Goal: Communication & Community: Answer question/provide support

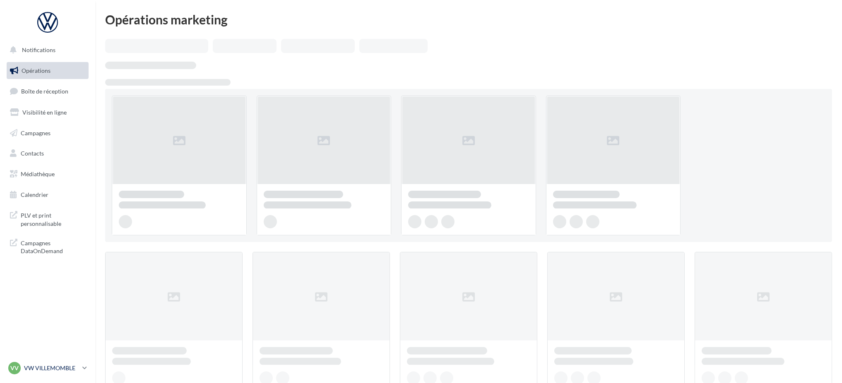
click at [50, 368] on p "VW VILLEMOMBLE" at bounding box center [51, 368] width 55 height 8
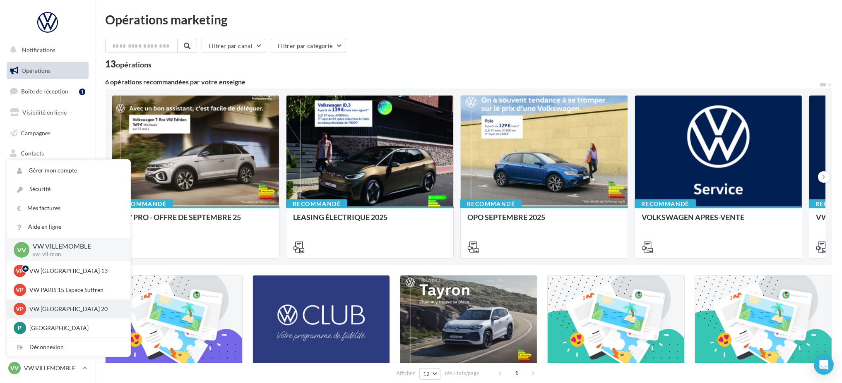
scroll to position [0, 0]
click at [58, 294] on p "VW PARIS 15 Espace Suffren" at bounding box center [74, 290] width 91 height 8
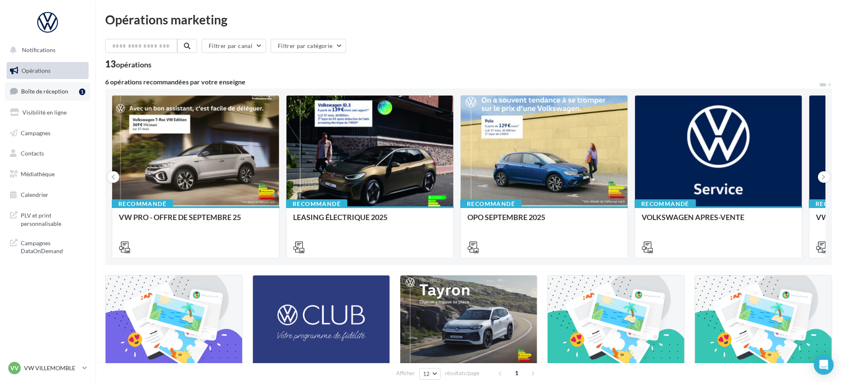
click at [42, 89] on span "Boîte de réception" at bounding box center [44, 91] width 47 height 7
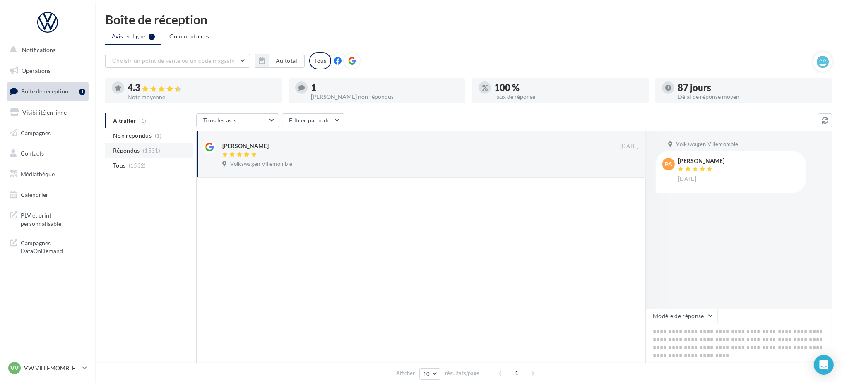
click at [135, 148] on span "Répondus" at bounding box center [126, 151] width 27 height 8
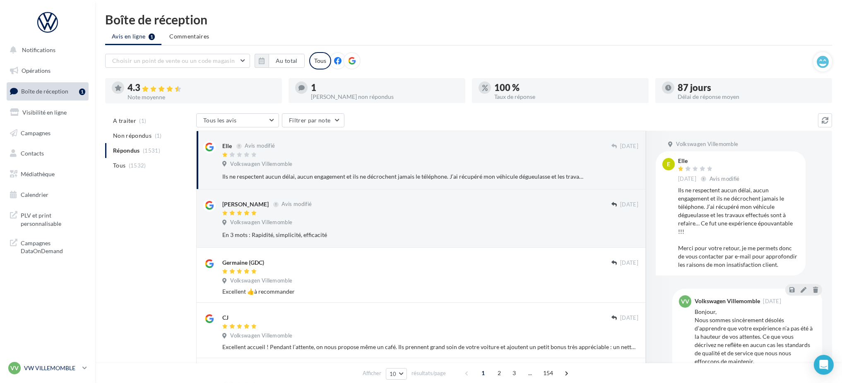
click at [54, 375] on div "VV VW VILLEMOMBLE vw-vil-mon" at bounding box center [43, 368] width 71 height 12
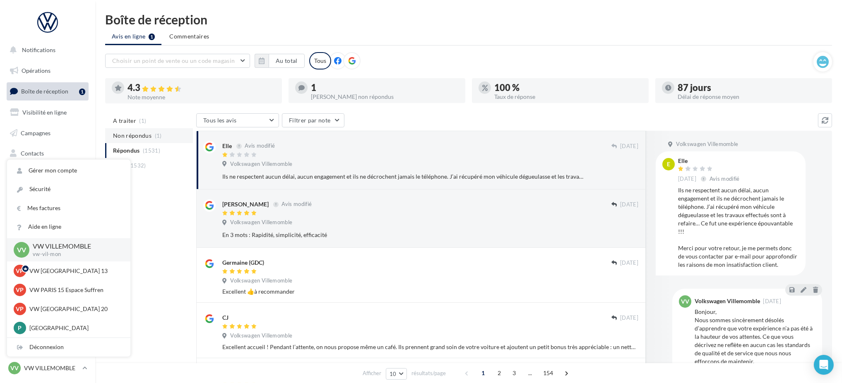
click at [135, 131] on li "Non répondus (1)" at bounding box center [149, 135] width 88 height 15
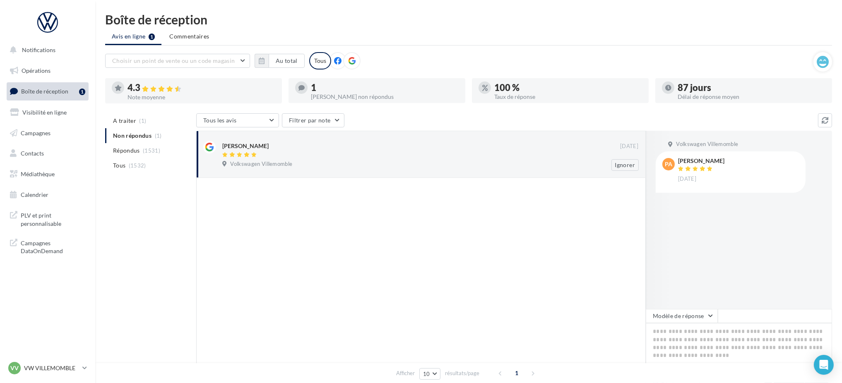
click at [284, 162] on span "Volkswagen Villemomble" at bounding box center [261, 164] width 62 height 7
click at [683, 322] on button "Modèle de réponse" at bounding box center [682, 316] width 72 height 14
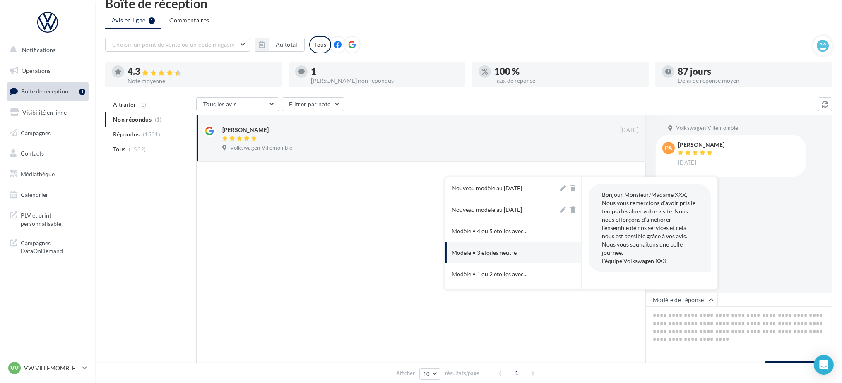
click at [765, 275] on div "Volkswagen Villemomble pA philippe Afonso 10 sept." at bounding box center [739, 204] width 186 height 178
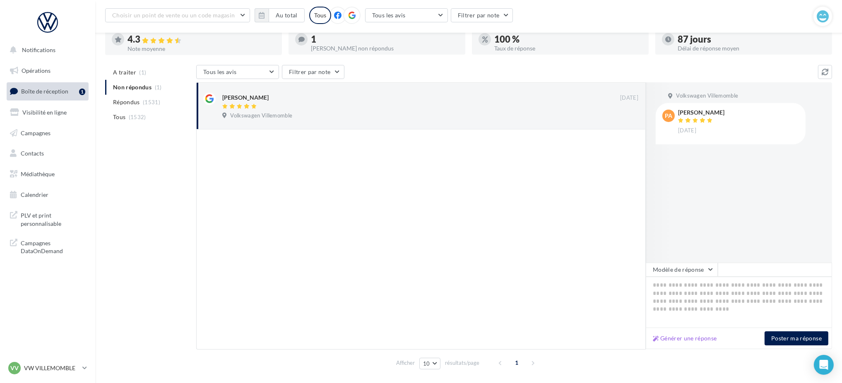
scroll to position [71, 0]
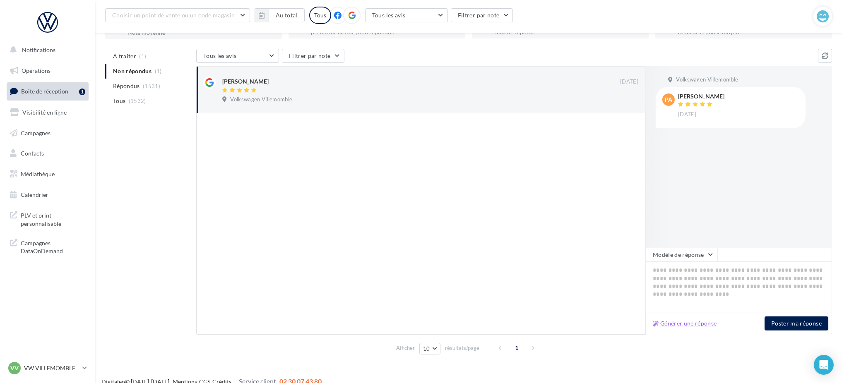
click at [692, 323] on button "Générer une réponse" at bounding box center [685, 324] width 71 height 10
type textarea "**********"
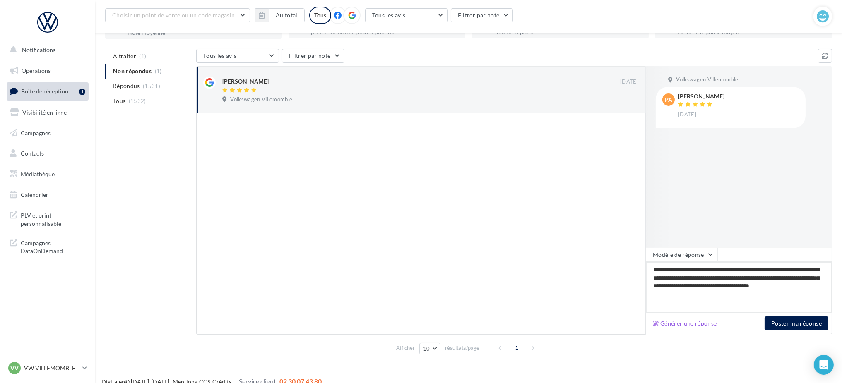
click at [723, 271] on textarea "**********" at bounding box center [739, 287] width 186 height 51
type textarea "**********"
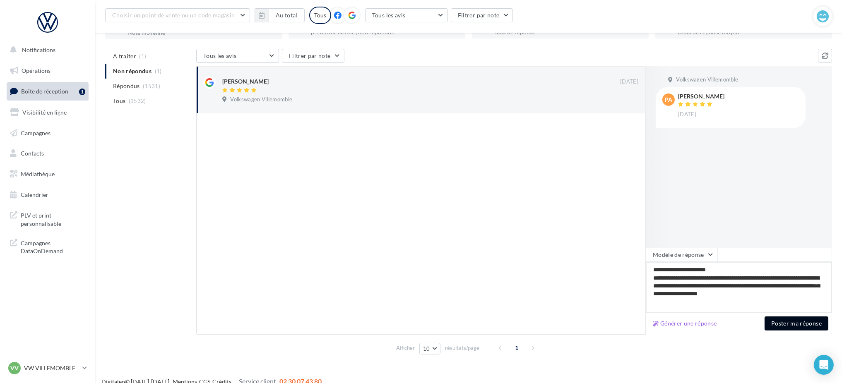
type textarea "**********"
click at [800, 325] on button "Poster ma réponse" at bounding box center [797, 324] width 64 height 14
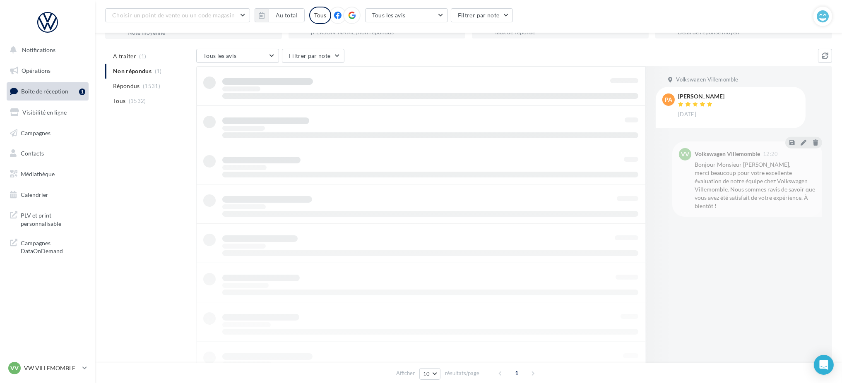
scroll to position [13, 0]
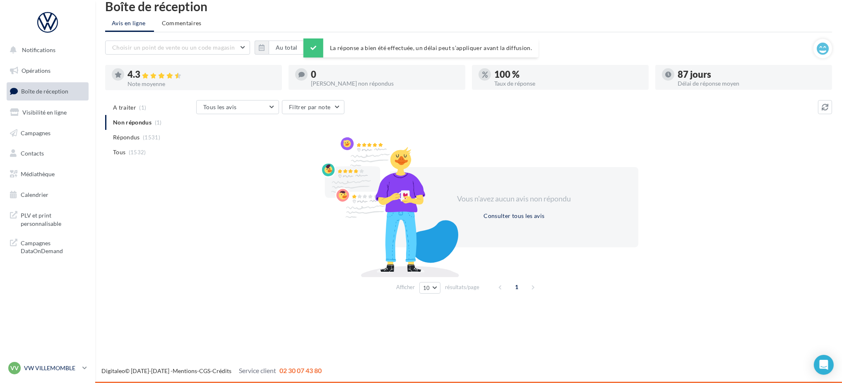
click at [62, 373] on p "VW VILLEMOMBLE" at bounding box center [51, 368] width 55 height 8
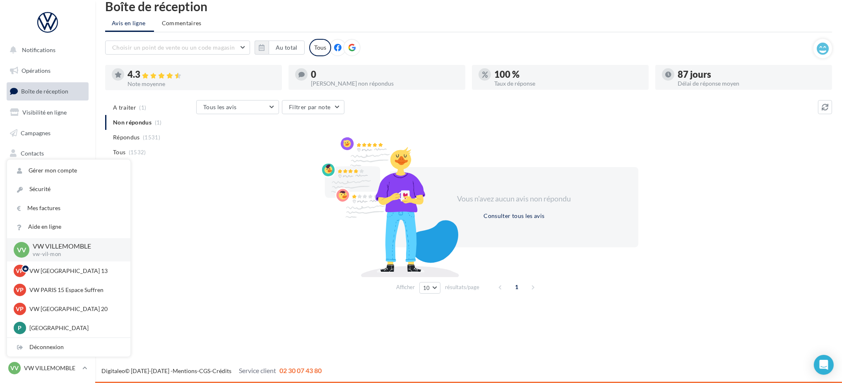
click at [202, 257] on div "Vous n'avez aucun avis non répondu Consulter tous les avis" at bounding box center [514, 207] width 636 height 133
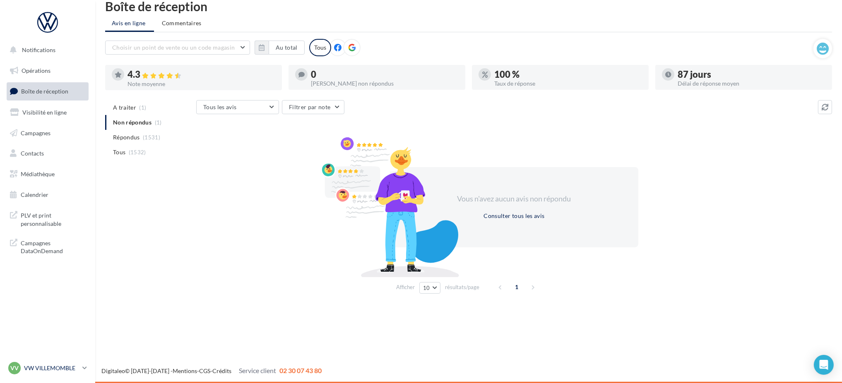
click at [35, 369] on p "VW VILLEMOMBLE" at bounding box center [51, 368] width 55 height 8
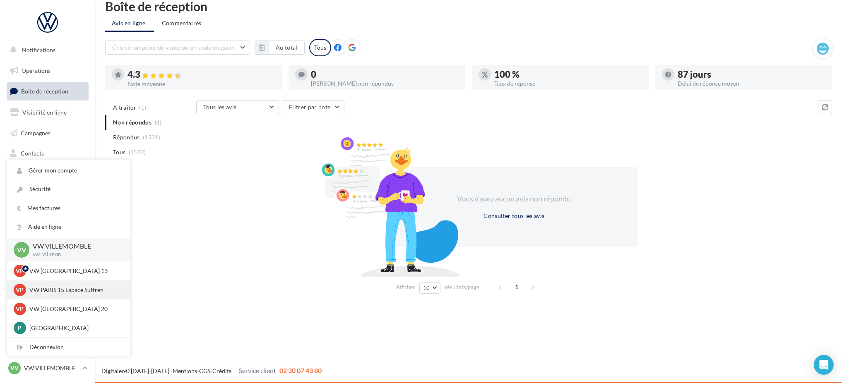
click at [65, 292] on p "VW PARIS 15 Espace Suffren" at bounding box center [74, 290] width 91 height 8
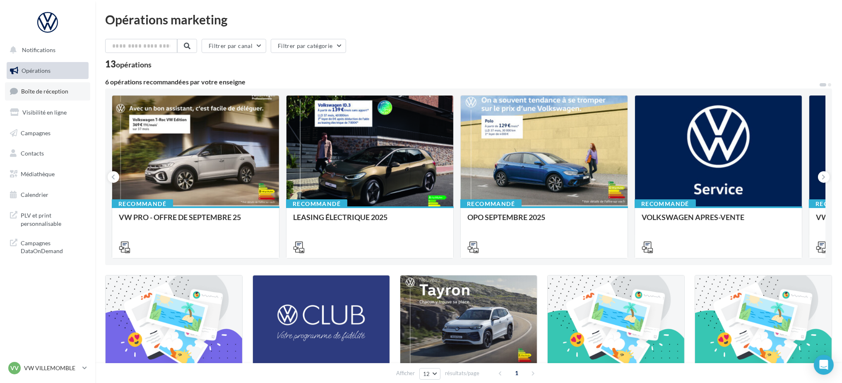
click at [45, 91] on span "Boîte de réception" at bounding box center [44, 91] width 47 height 7
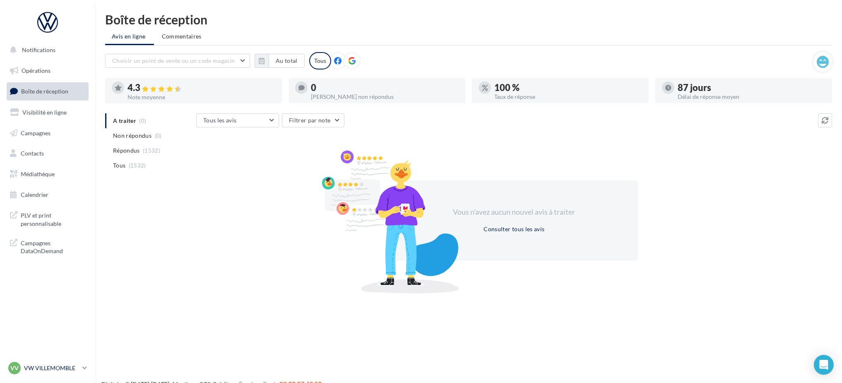
click at [72, 368] on p "VW VILLEMOMBLE" at bounding box center [51, 368] width 55 height 8
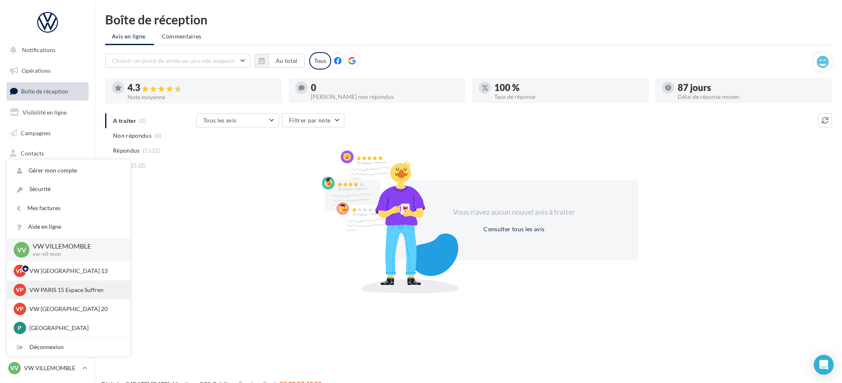
click at [72, 287] on p "VW PARIS 15 Espace Suffren" at bounding box center [74, 290] width 91 height 8
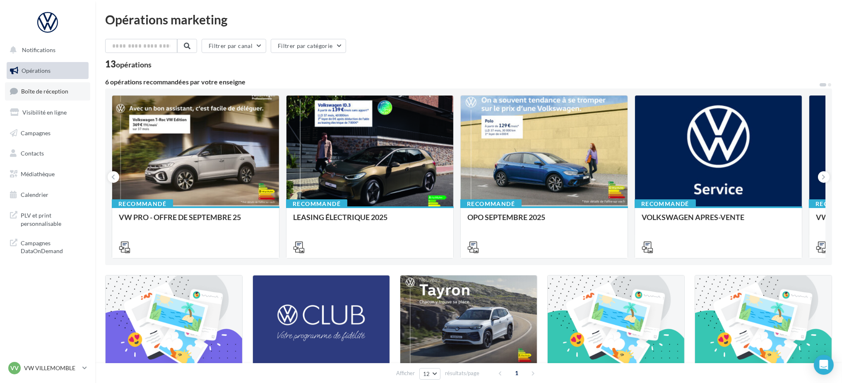
click at [58, 88] on span "Boîte de réception" at bounding box center [44, 91] width 47 height 7
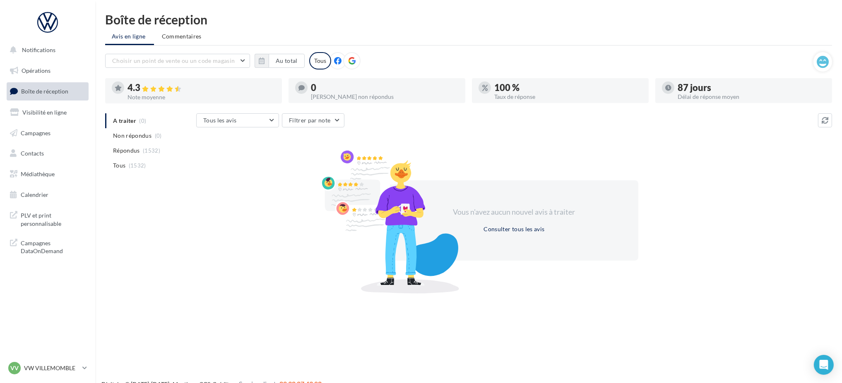
click at [90, 369] on div "VV VW VILLEMOMBLE vw-vil-mon" at bounding box center [47, 372] width 95 height 23
click at [43, 366] on p "VW VILLEMOMBLE" at bounding box center [51, 368] width 55 height 8
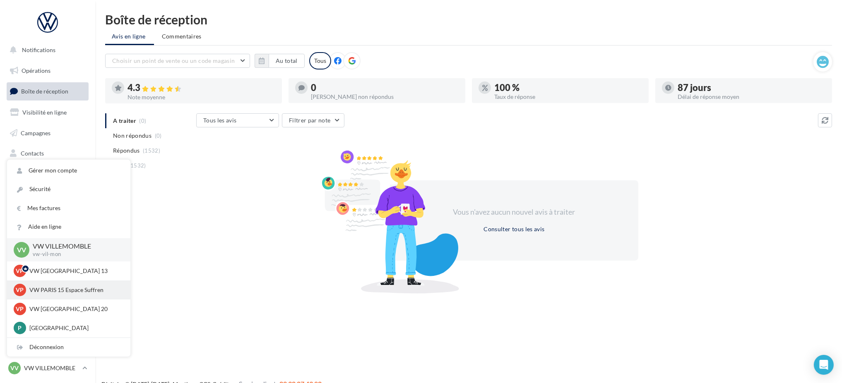
click at [80, 294] on p "VW PARIS 15 Espace Suffren" at bounding box center [74, 290] width 91 height 8
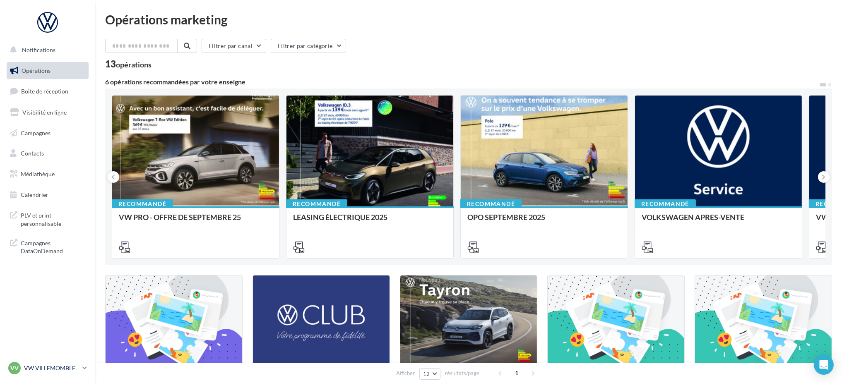
click at [85, 371] on icon at bounding box center [84, 368] width 5 height 7
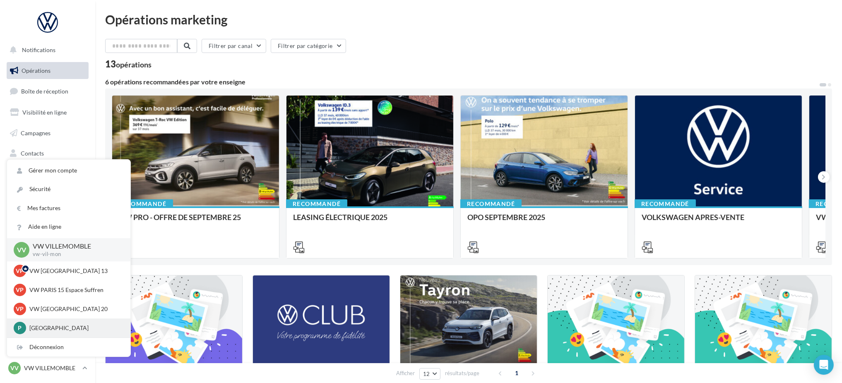
scroll to position [0, 0]
click at [79, 306] on p "VW [GEOGRAPHIC_DATA] 20" at bounding box center [74, 309] width 91 height 8
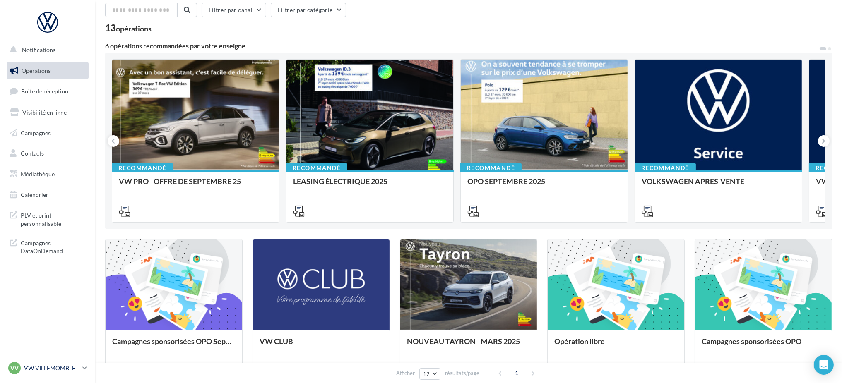
scroll to position [55, 0]
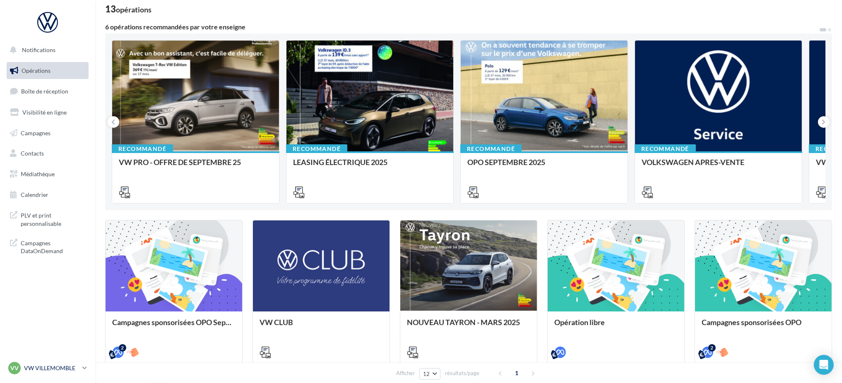
click at [74, 367] on p "VW VILLEMOMBLE" at bounding box center [51, 368] width 55 height 8
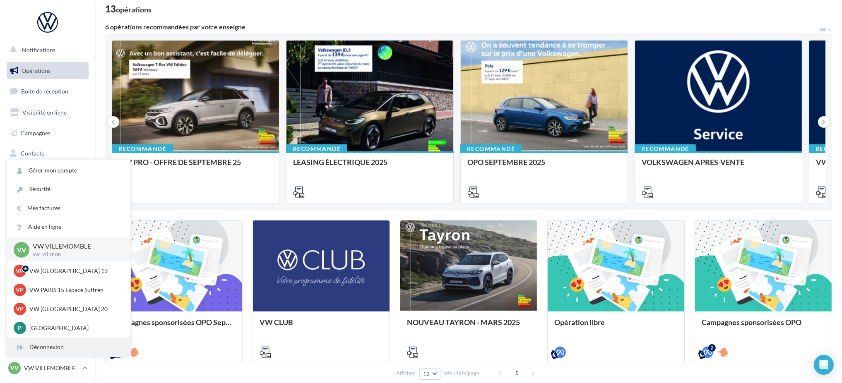
click at [74, 347] on div "Déconnexion" at bounding box center [68, 347] width 123 height 19
